Goal: Task Accomplishment & Management: Complete application form

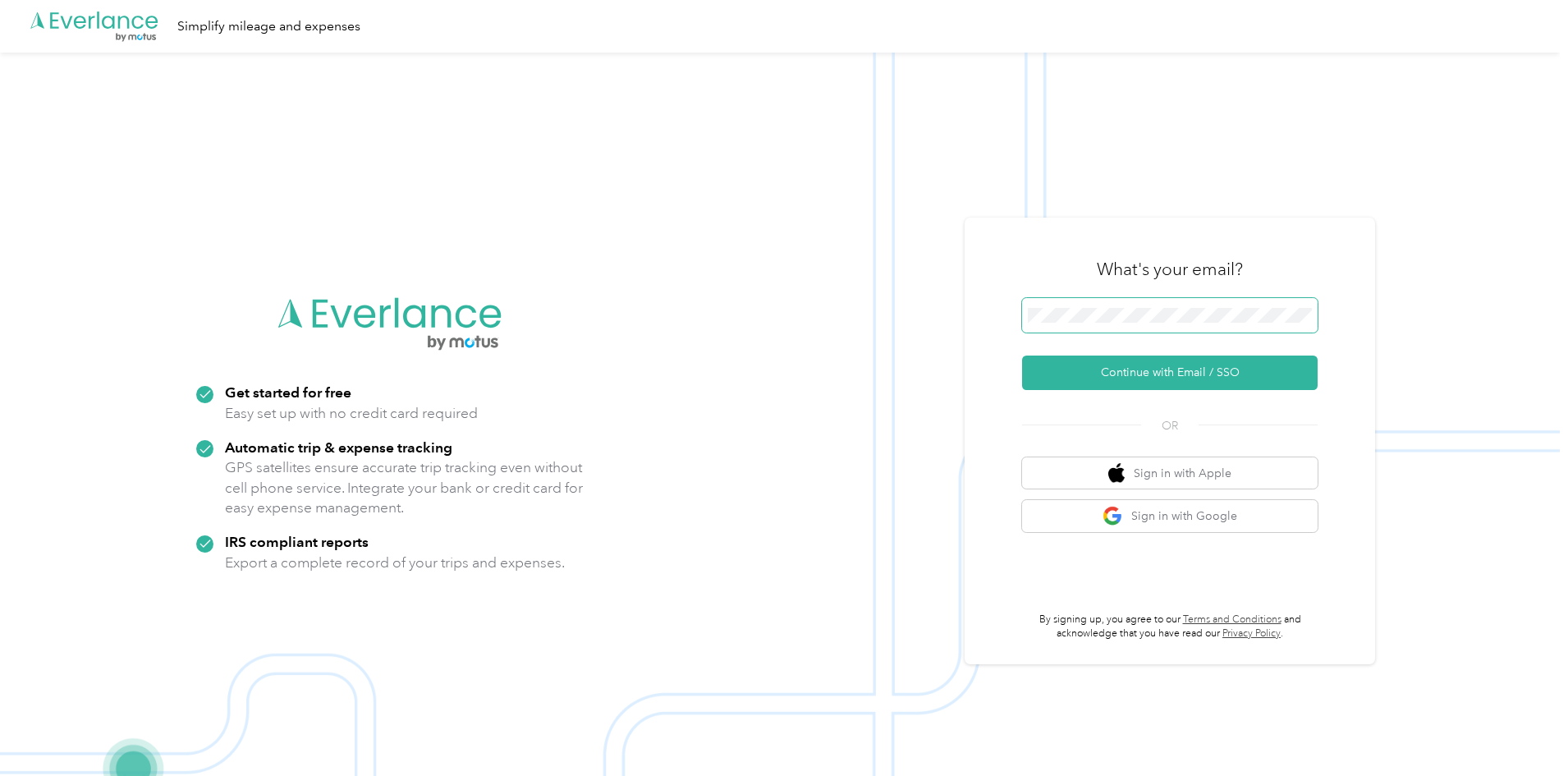
click at [1076, 307] on span at bounding box center [1171, 314] width 296 height 34
click at [1186, 377] on button "Continue with Email / SSO" at bounding box center [1171, 372] width 296 height 34
click at [1136, 372] on button "Continue with Email / SSO" at bounding box center [1171, 372] width 296 height 34
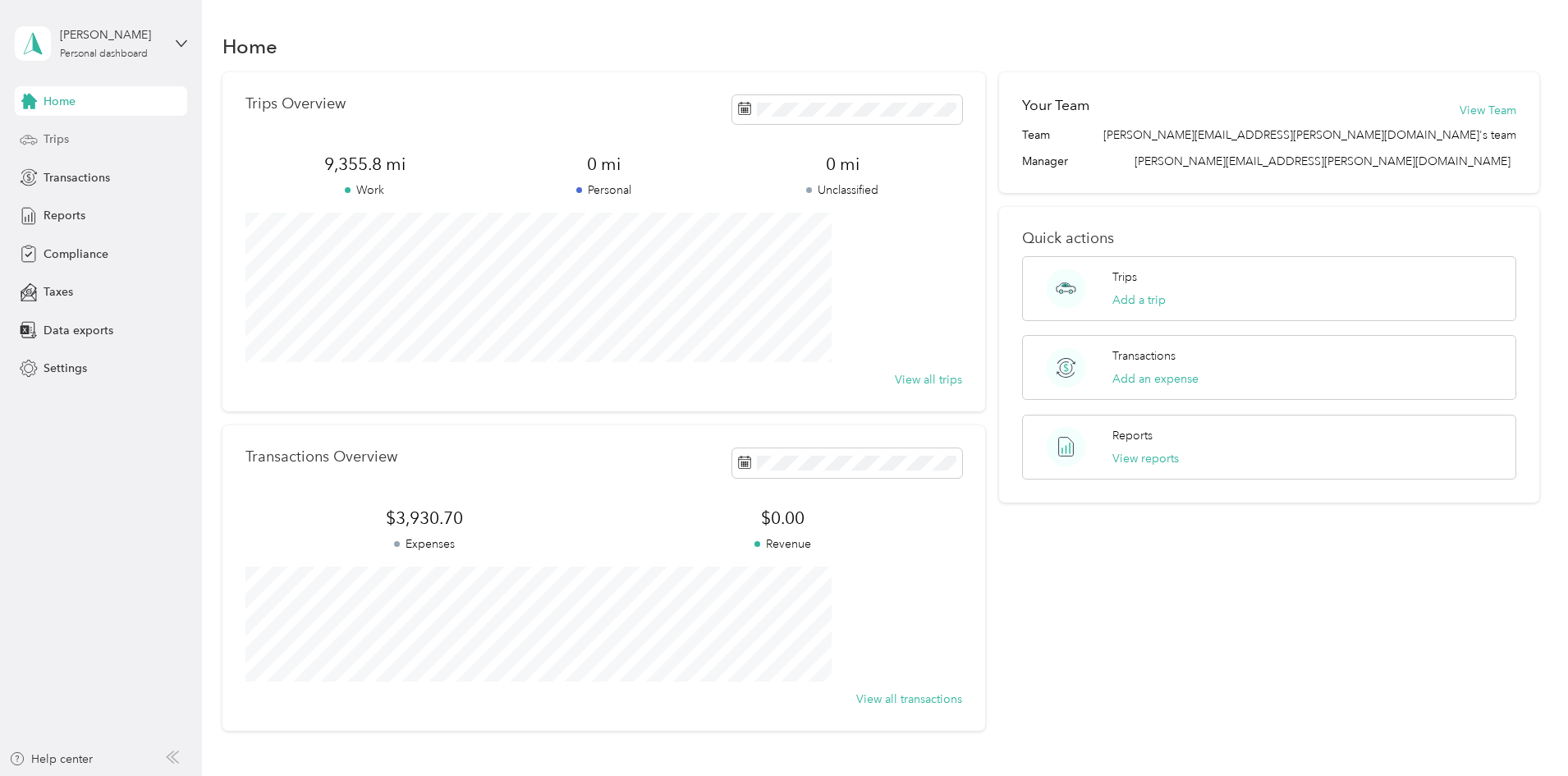
click at [47, 138] on span "Trips" at bounding box center [56, 139] width 25 height 18
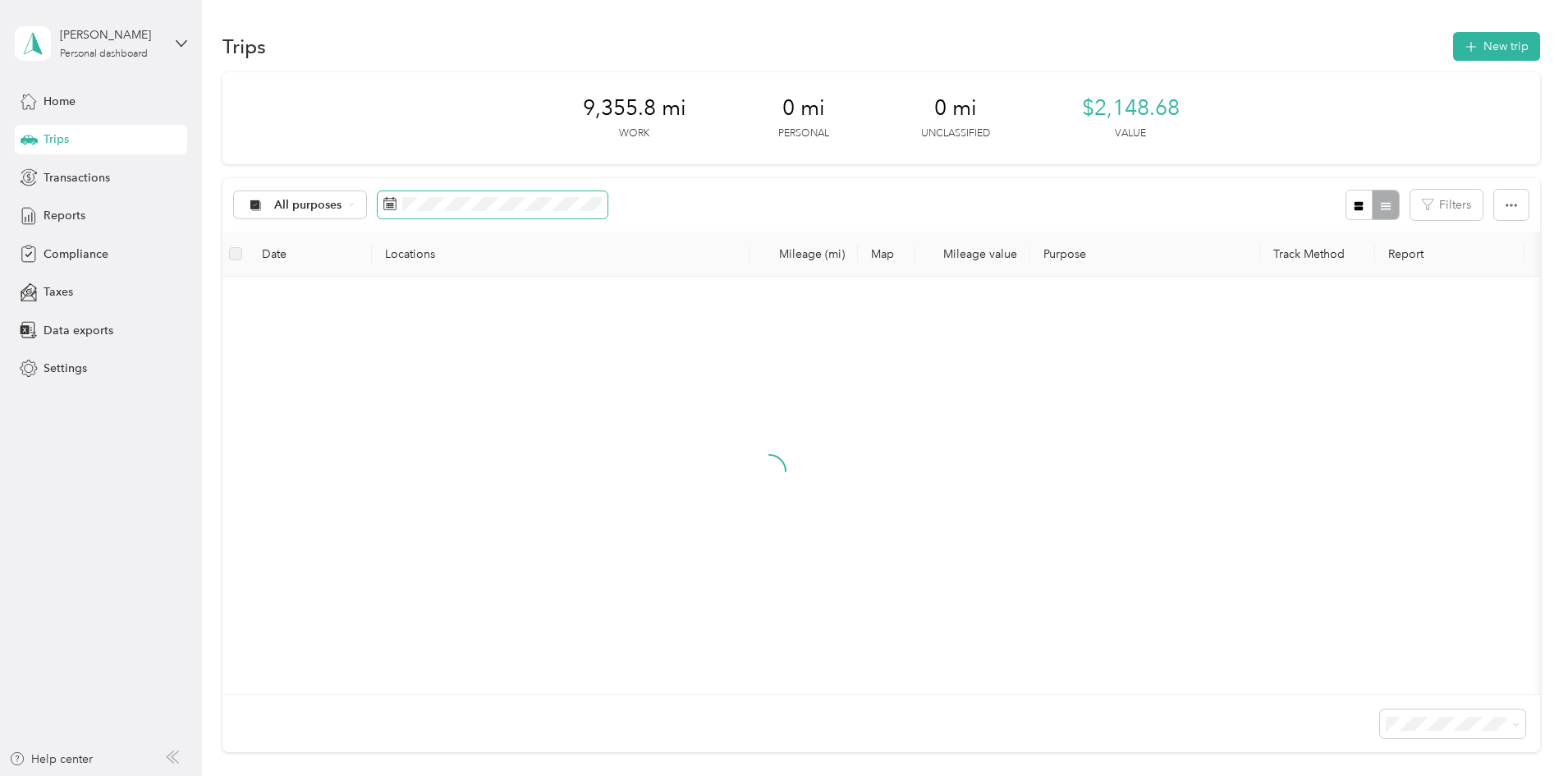
click at [608, 212] on span at bounding box center [492, 206] width 230 height 28
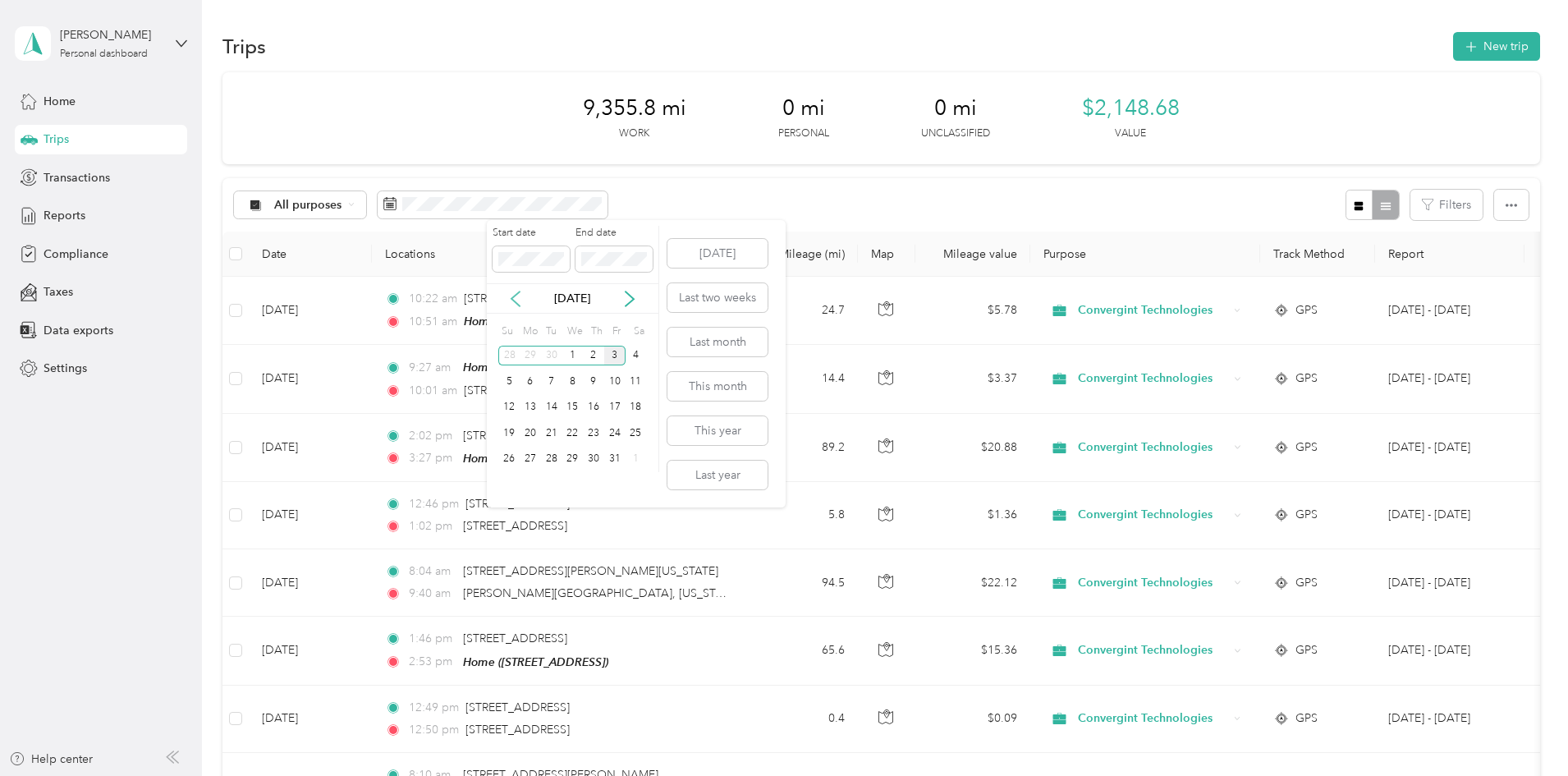
click at [511, 300] on icon at bounding box center [516, 299] width 17 height 17
click at [521, 357] on div "1" at bounding box center [530, 356] width 21 height 20
click at [556, 461] on div "30" at bounding box center [552, 460] width 21 height 20
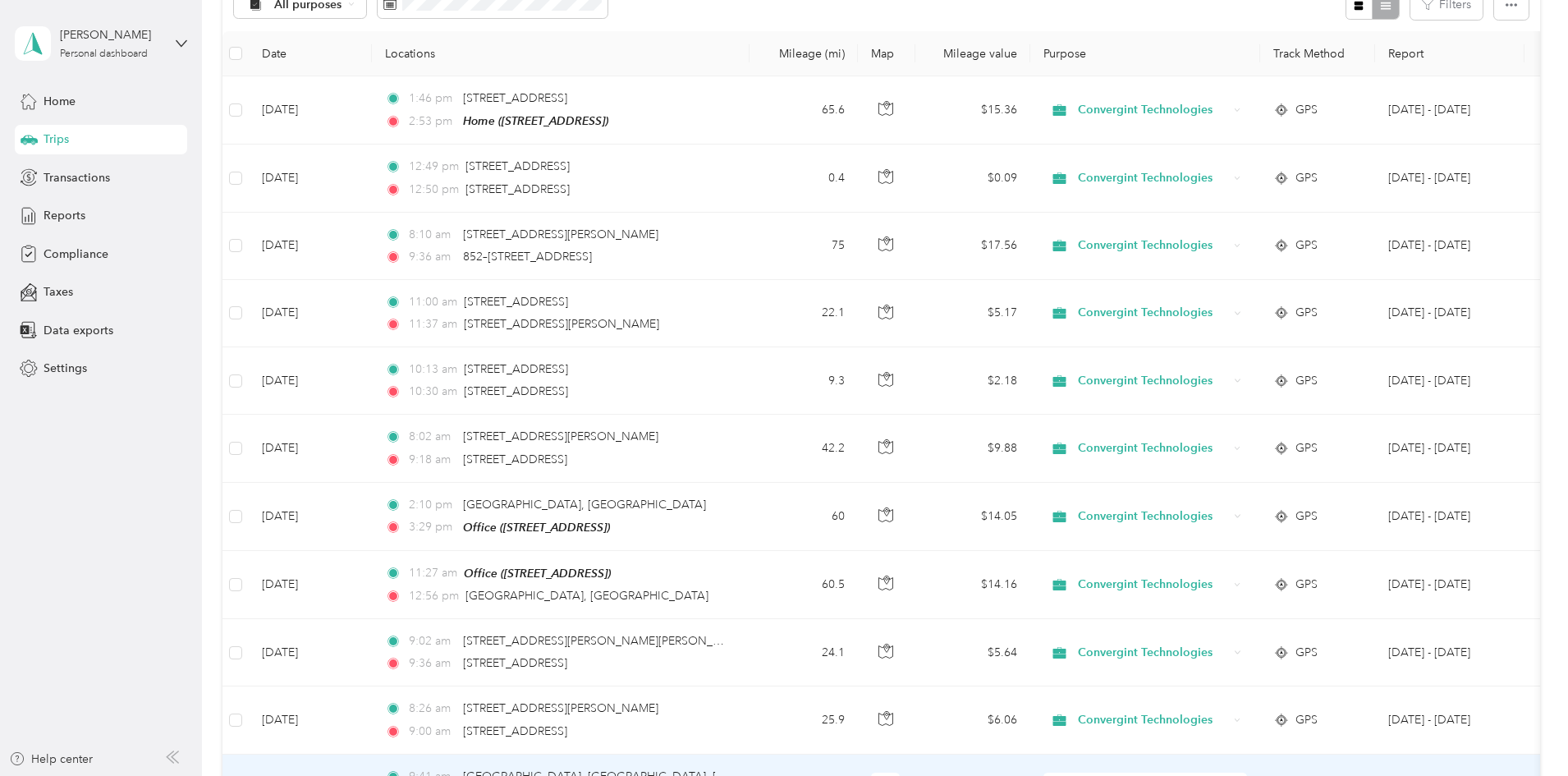
scroll to position [82, 0]
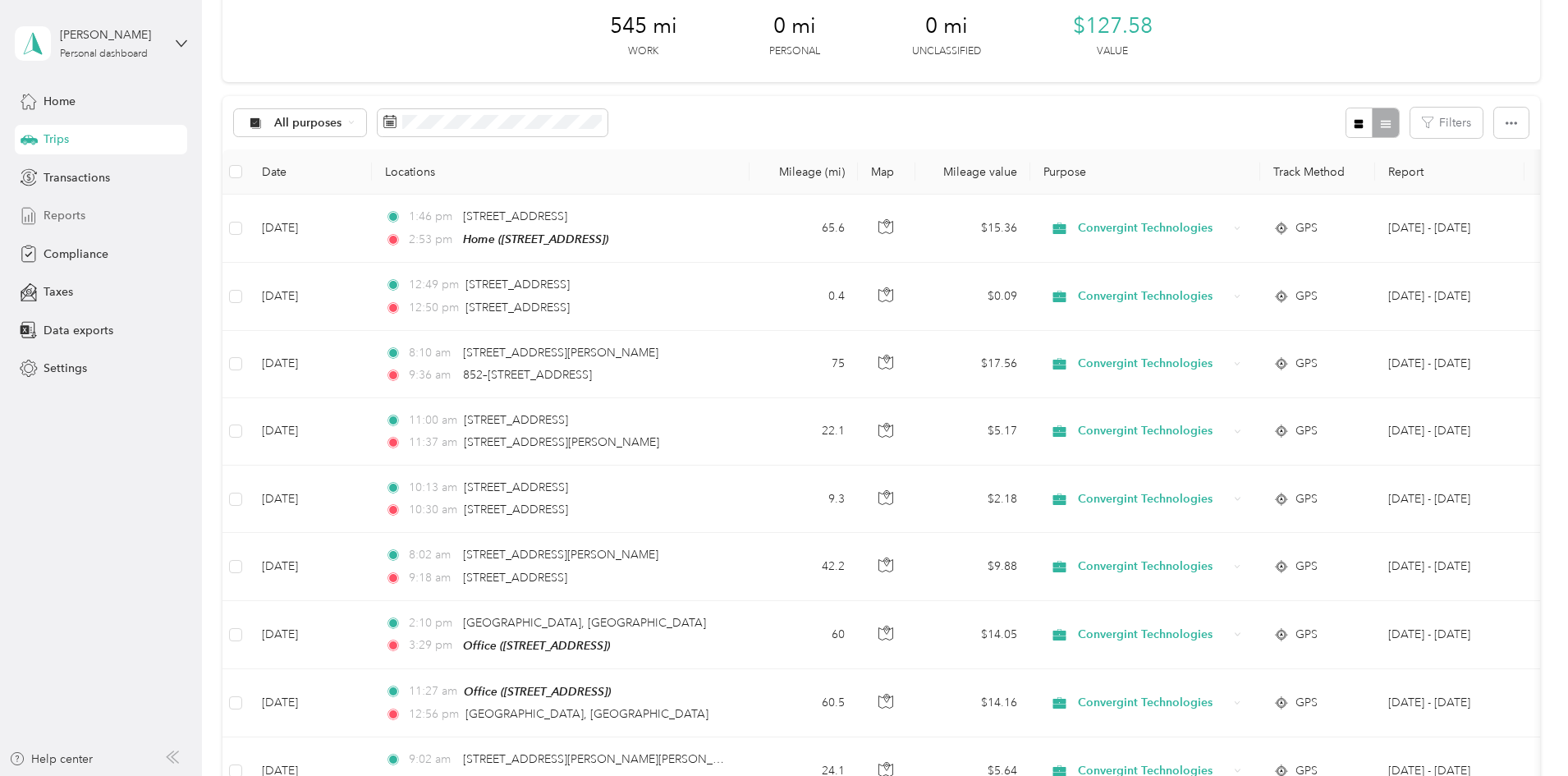
click at [74, 212] on span "Reports" at bounding box center [64, 215] width 42 height 18
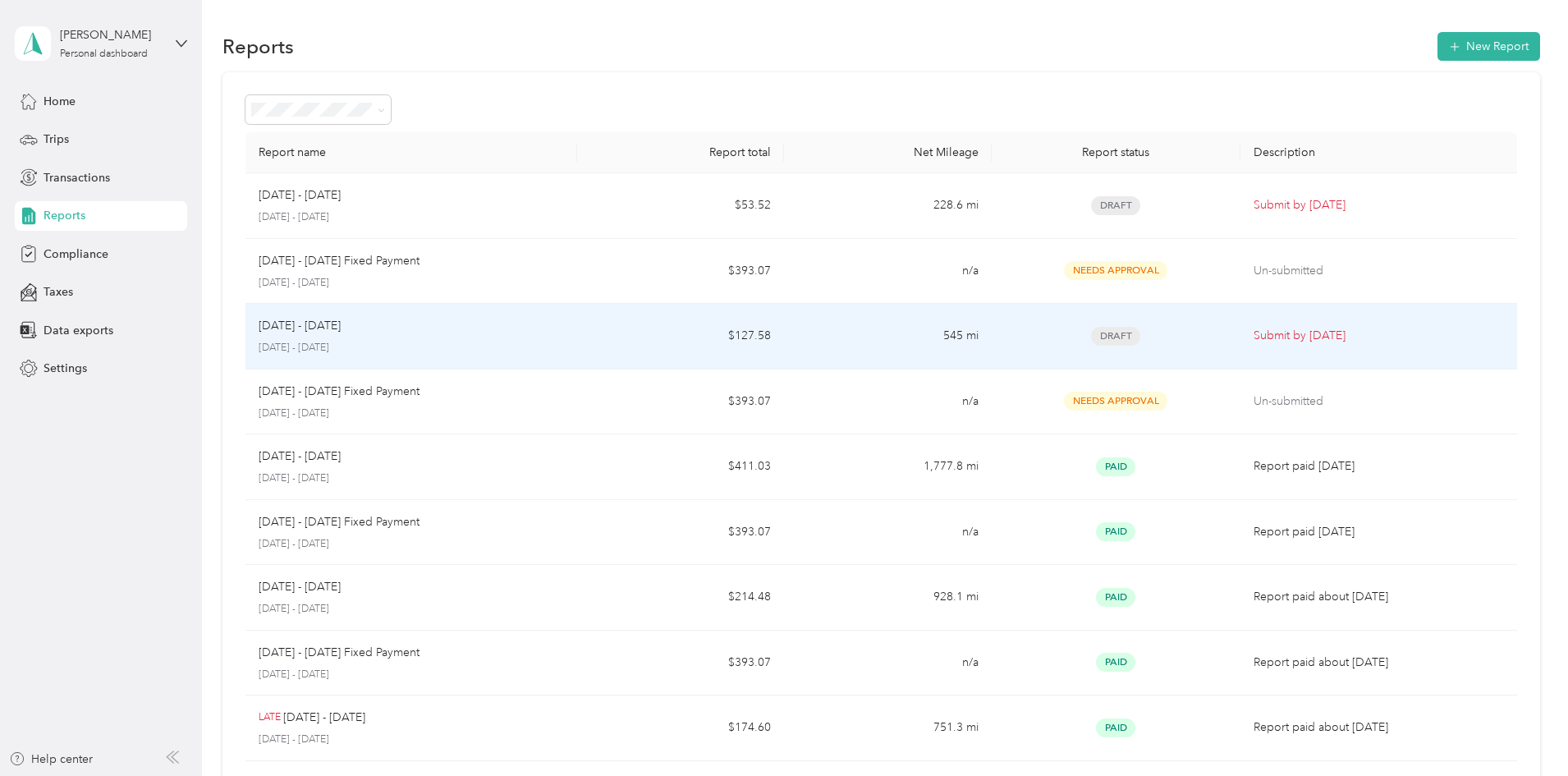
click at [1253, 331] on p "Submit by [DATE]" at bounding box center [1378, 335] width 250 height 18
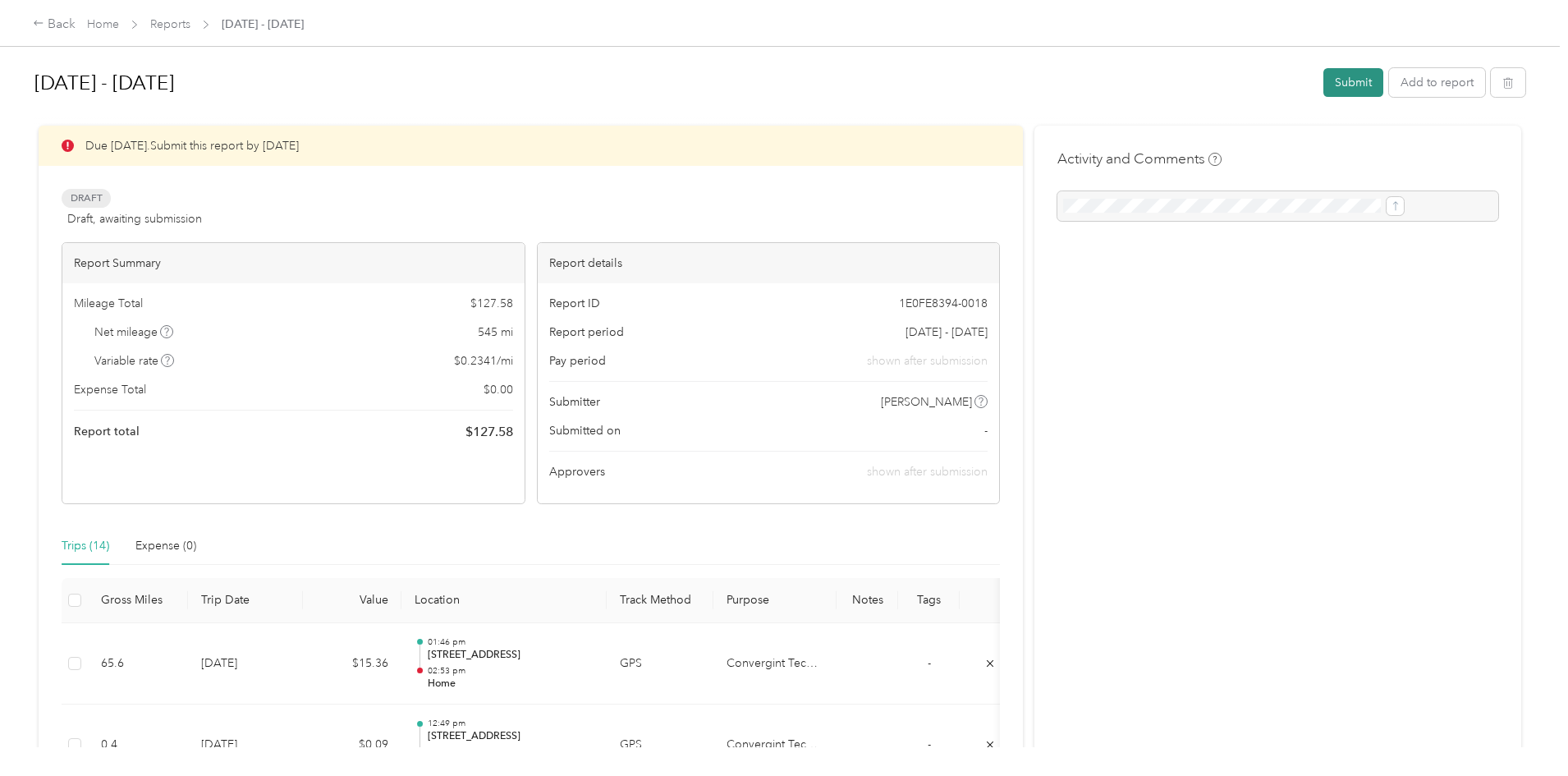
click at [1323, 84] on button "Submit" at bounding box center [1353, 82] width 60 height 29
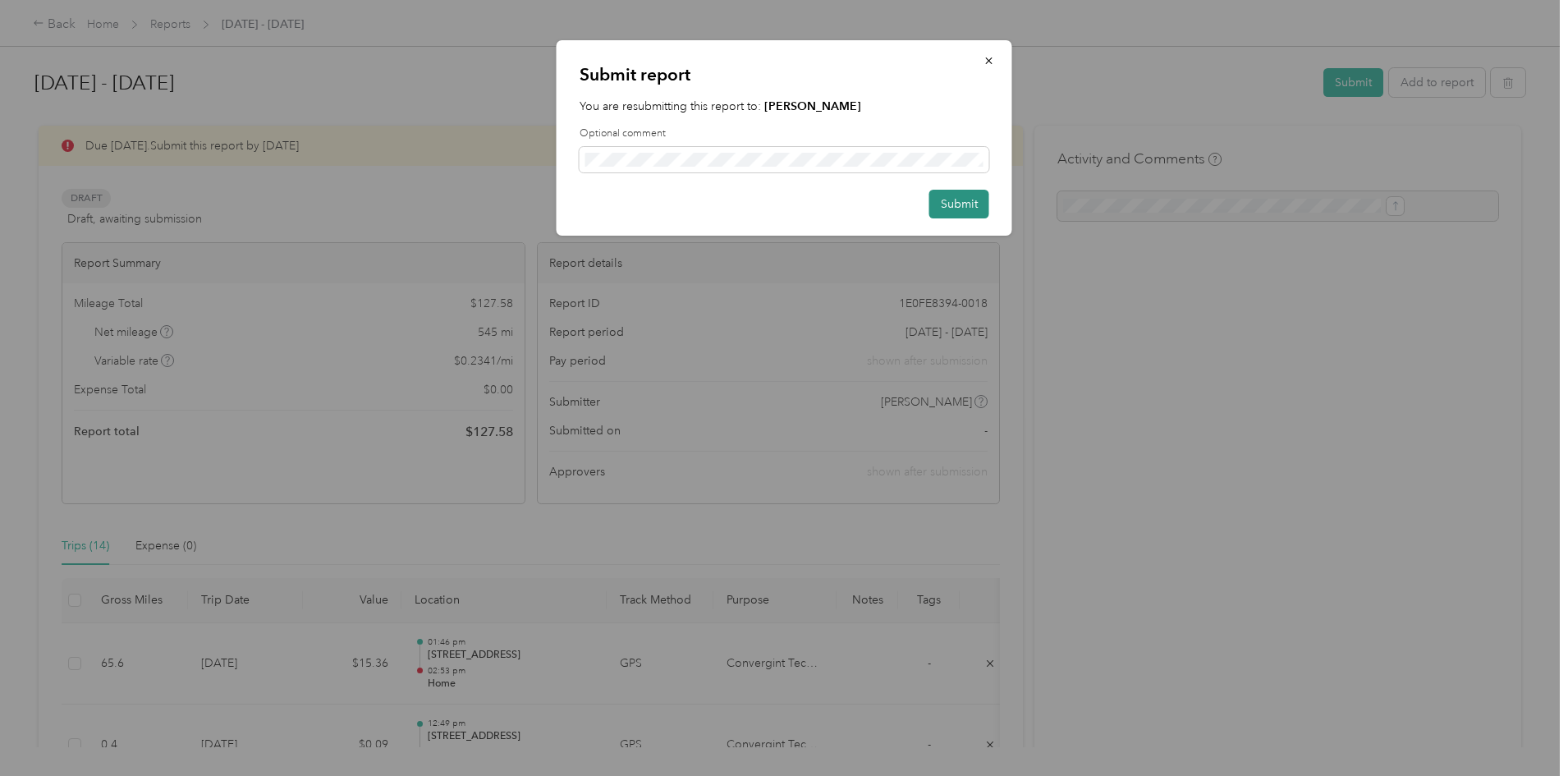
click at [959, 198] on button "Submit" at bounding box center [959, 204] width 60 height 29
